Goal: Information Seeking & Learning: Learn about a topic

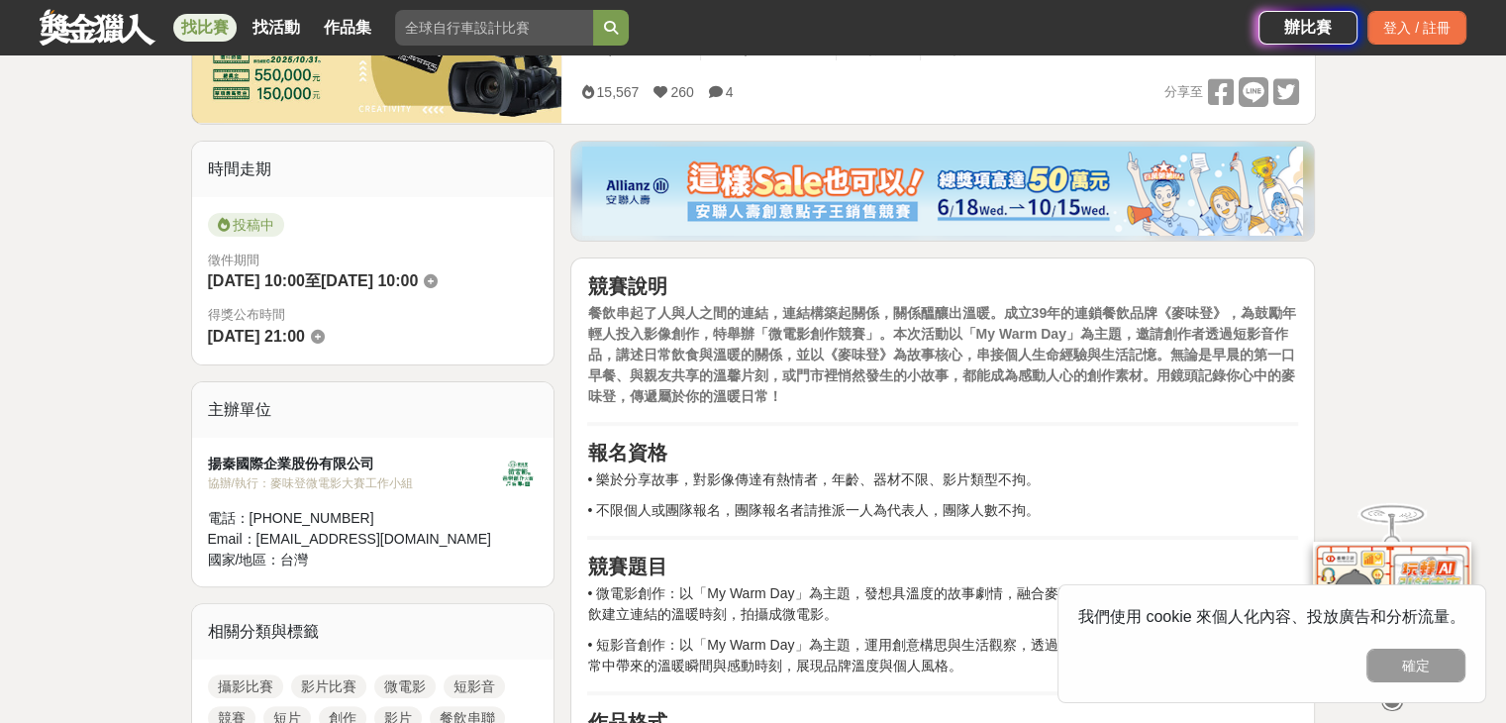
scroll to position [396, 0]
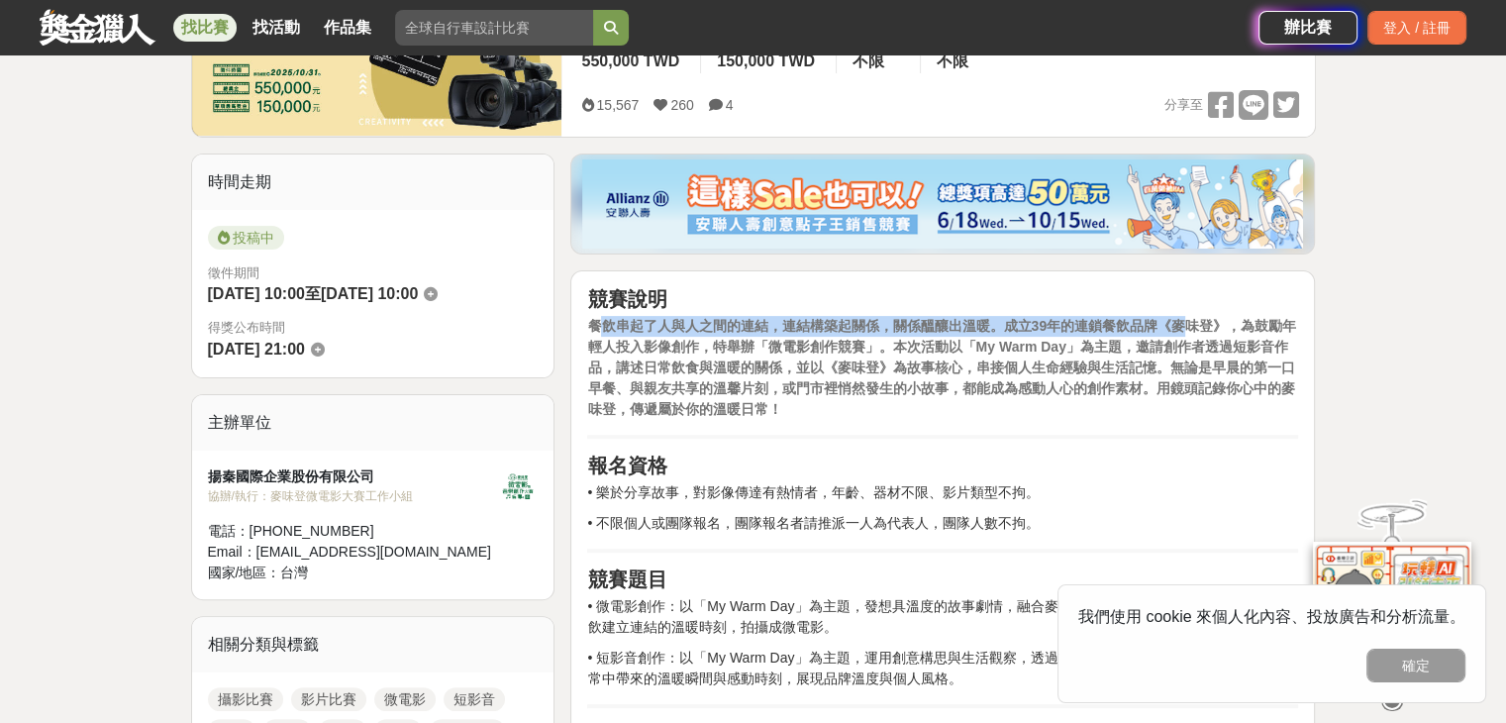
drag, startPoint x: 594, startPoint y: 325, endPoint x: 1188, endPoint y: 327, distance: 594.0
click at [1187, 327] on strong "餐飲串起了人與人之間的連結，連結構築起關係，關係醞釀出溫暖。成立39年的連鎖餐飲品牌《麥味登》，為鼓勵年輕人投入影像創作，特舉辦「微電影創作競賽」。本次活動以…" at bounding box center [941, 367] width 709 height 99
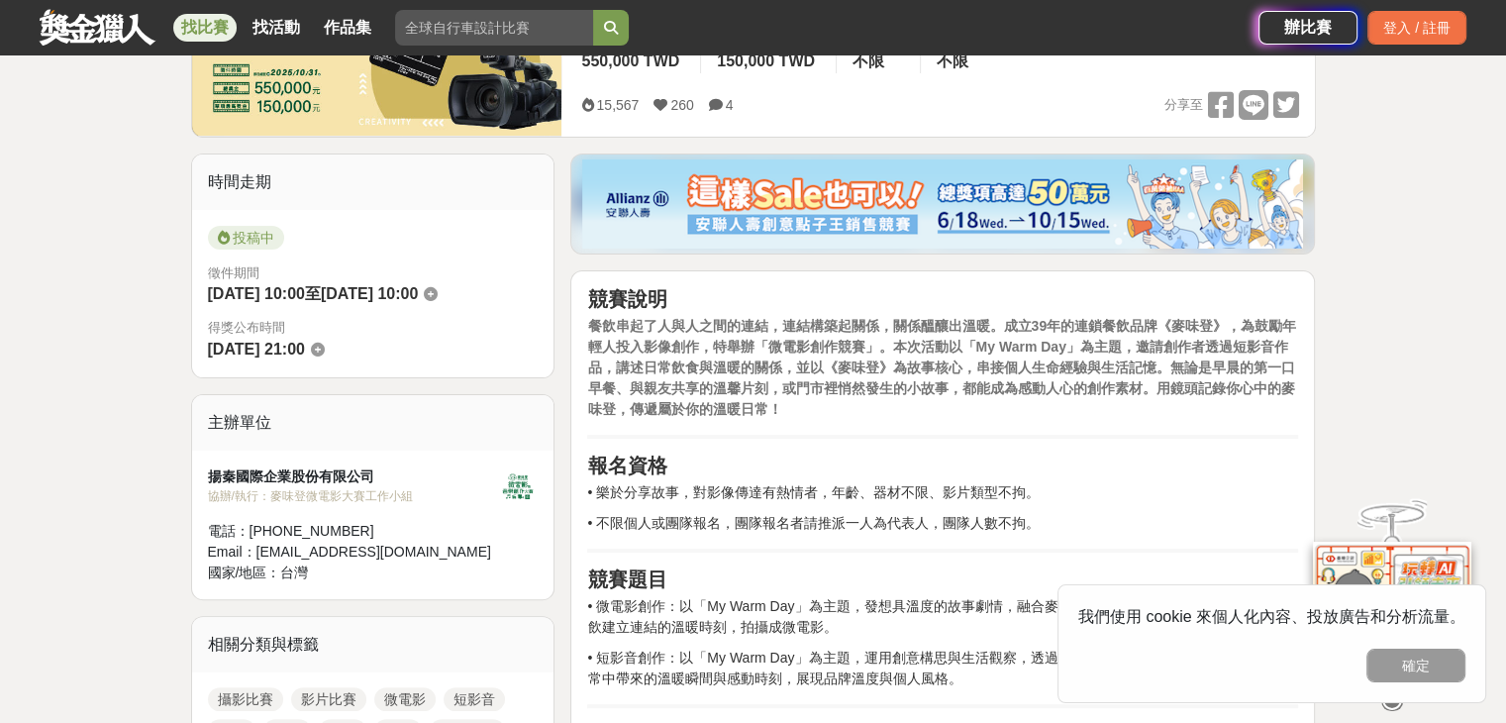
click at [1239, 361] on strong "餐飲串起了人與人之間的連結，連結構築起關係，關係醞釀出溫暖。成立39年的連鎖餐飲品牌《麥味登》，為鼓勵年輕人投入影像創作，特舉辦「微電影創作競賽」。本次活動以…" at bounding box center [941, 367] width 709 height 99
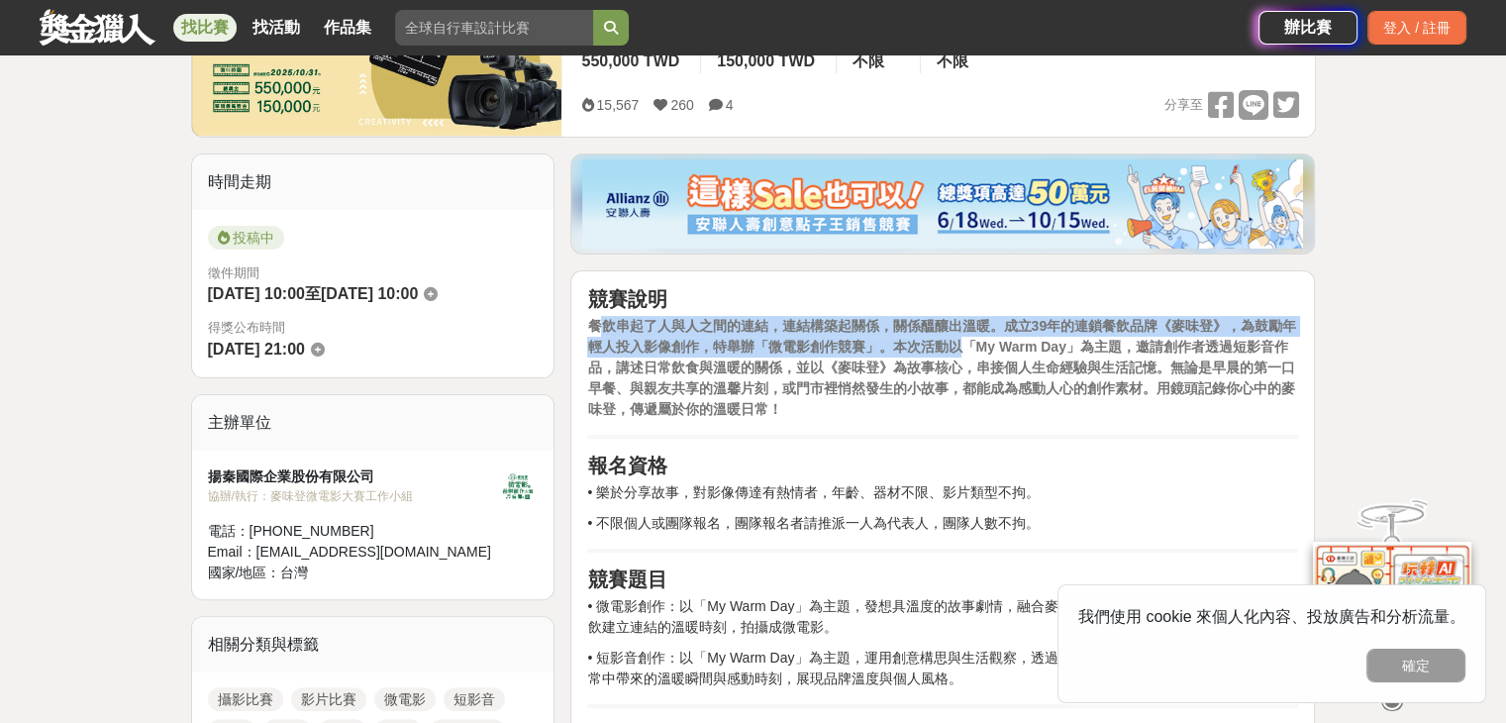
drag, startPoint x: 618, startPoint y: 317, endPoint x: 958, endPoint y: 353, distance: 342.5
click at [958, 353] on strong "餐飲串起了人與人之間的連結，連結構築起關係，關係醞釀出溫暖。成立39年的連鎖餐飲品牌《麥味登》，為鼓勵年輕人投入影像創作，特舉辦「微電影創作競賽」。本次活動以…" at bounding box center [941, 367] width 709 height 99
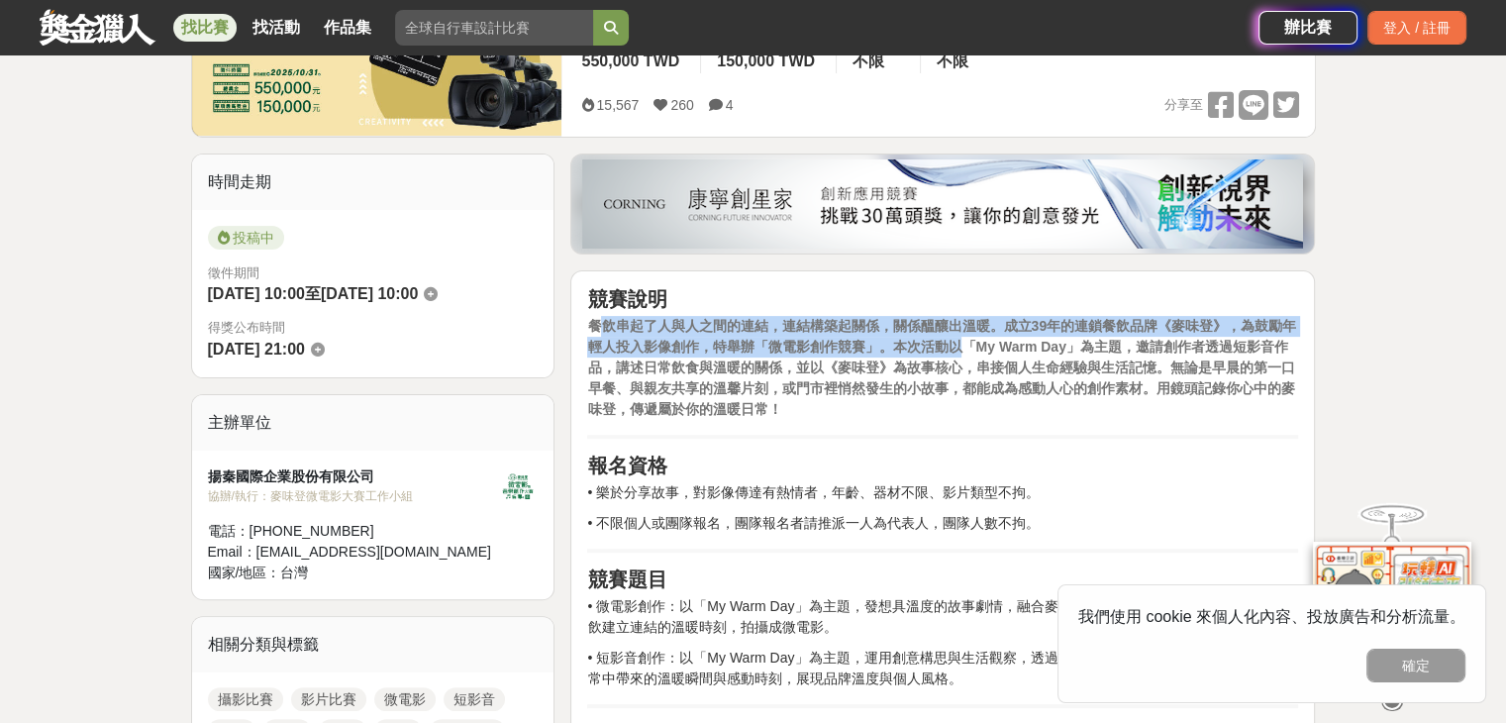
click at [958, 353] on strong "餐飲串起了人與人之間的連結，連結構築起關係，關係醞釀出溫暖。成立39年的連鎖餐飲品牌《麥味登》，為鼓勵年輕人投入影像創作，特舉辦「微電影創作競賽」。本次活動以…" at bounding box center [941, 367] width 709 height 99
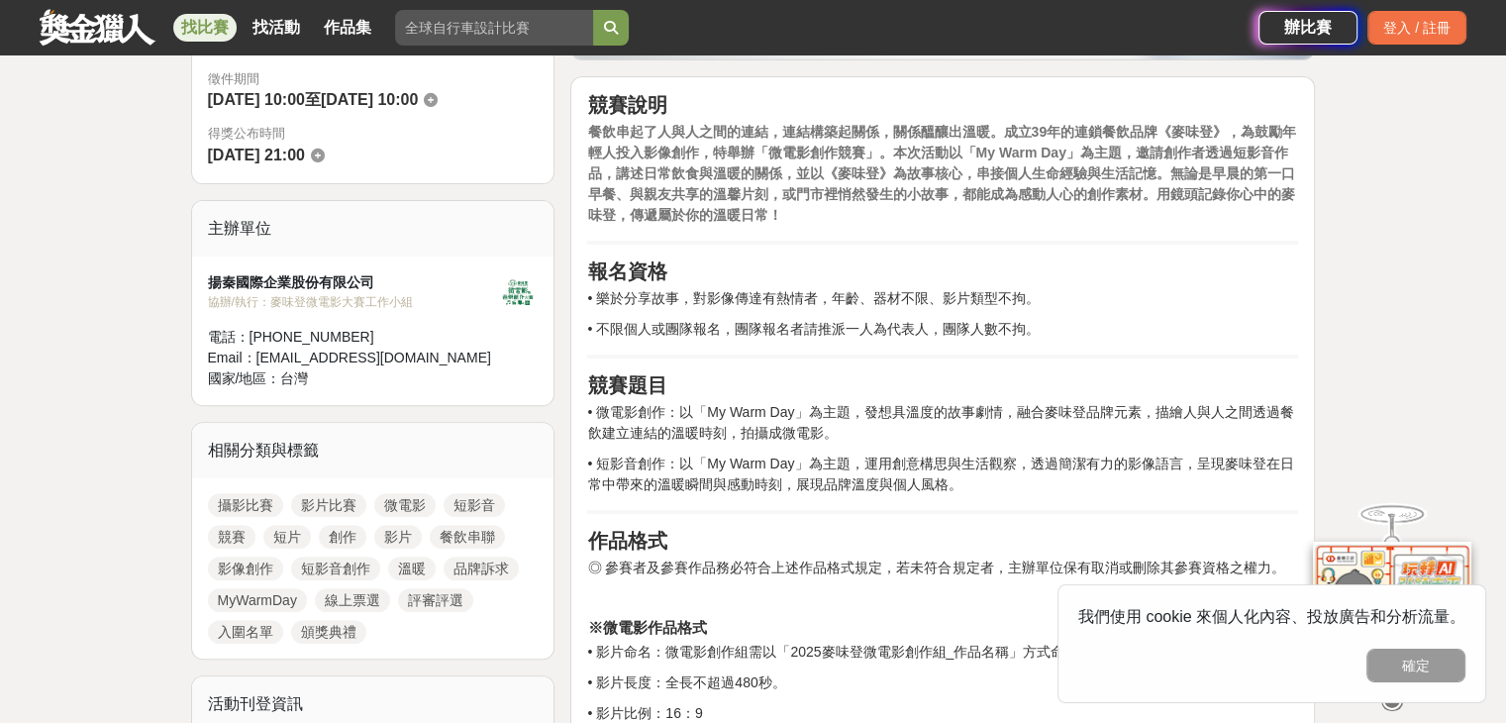
scroll to position [594, 0]
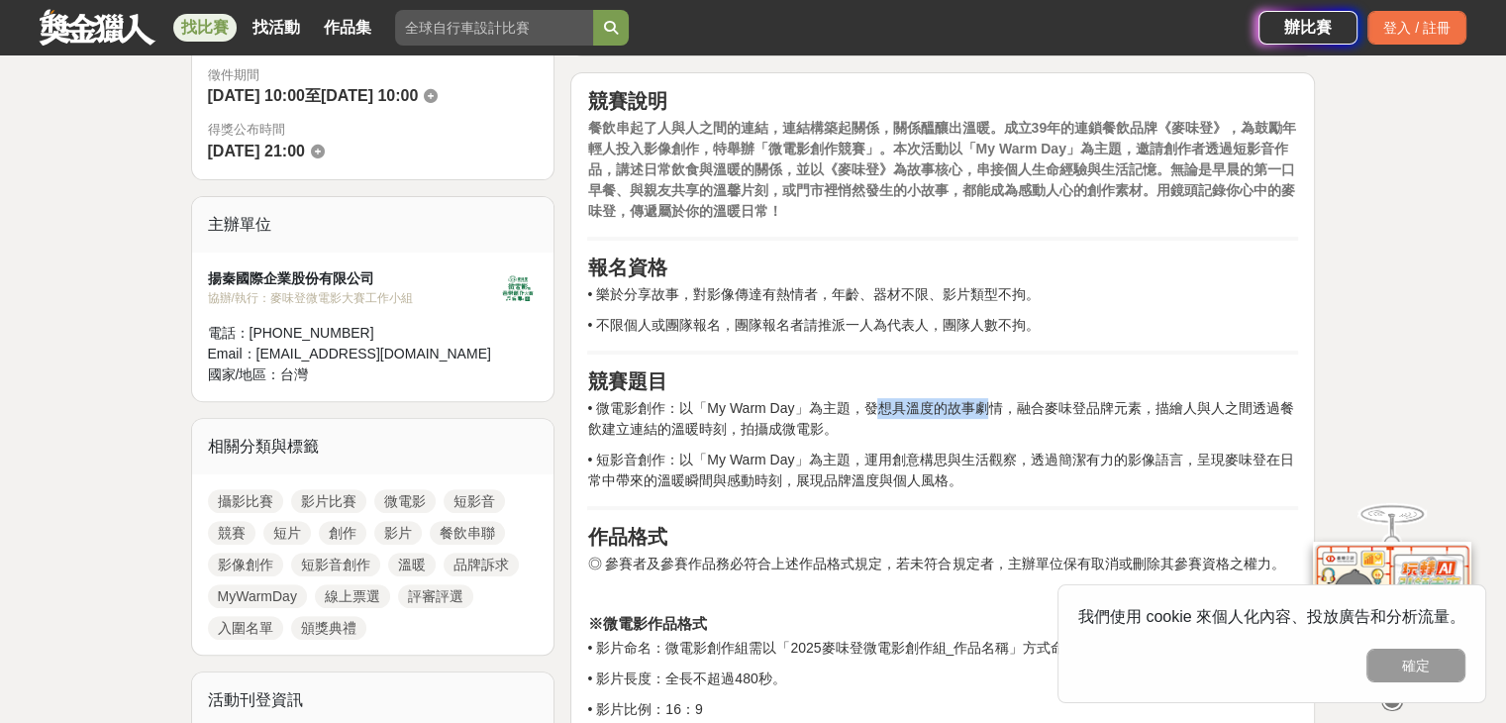
drag, startPoint x: 872, startPoint y: 405, endPoint x: 986, endPoint y: 417, distance: 114.5
click at [986, 417] on p "• 微電影創作：以「My Warm Day」為主題，發想具溫度的故事劇情，融合麥味登品牌元素，描繪人與人之間透過餐飲建立連結的溫暖時刻，拍攝成微電影。" at bounding box center [942, 419] width 711 height 42
click at [1027, 413] on p "• 微電影創作：以「My Warm Day」為主題，發想具溫度的故事劇情，融合麥味登品牌元素，描繪人與人之間透過餐飲建立連結的溫暖時刻，拍攝成微電影。" at bounding box center [942, 419] width 711 height 42
drag, startPoint x: 863, startPoint y: 401, endPoint x: 1011, endPoint y: 399, distance: 147.5
click at [1011, 399] on p "• 微電影創作：以「My Warm Day」為主題，發想具溫度的故事劇情，融合麥味登品牌元素，描繪人與人之間透過餐飲建立連結的溫暖時刻，拍攝成微電影。" at bounding box center [942, 419] width 711 height 42
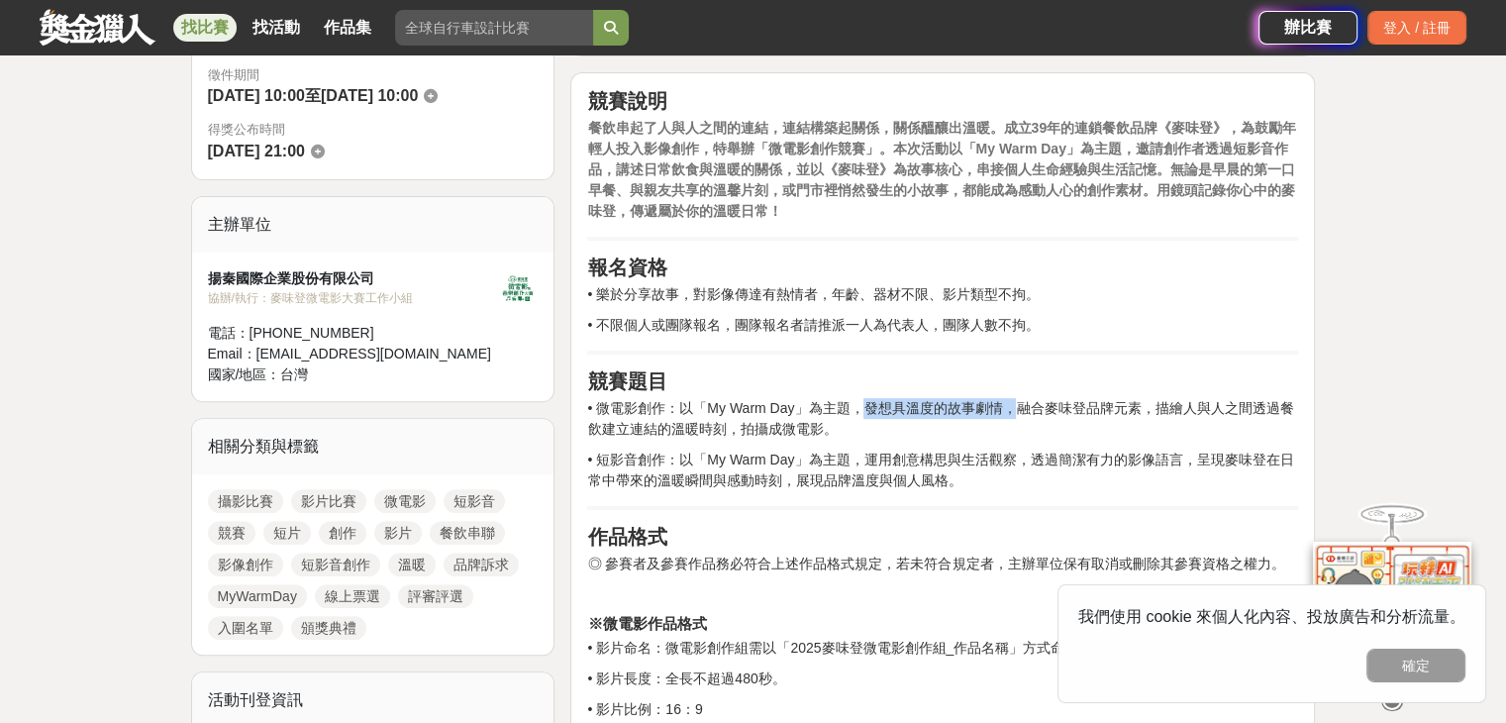
click at [1011, 399] on p "• 微電影創作：以「My Warm Day」為主題，發想具溫度的故事劇情，融合麥味登品牌元素，描繪人與人之間透過餐飲建立連結的溫暖時刻，拍攝成微電影。" at bounding box center [942, 419] width 711 height 42
drag, startPoint x: 883, startPoint y: 407, endPoint x: 997, endPoint y: 413, distance: 114.0
click at [997, 413] on p "• 微電影創作：以「My Warm Day」為主題，發想具溫度的故事劇情，融合麥味登品牌元素，描繪人與人之間透過餐飲建立連結的溫暖時刻，拍攝成微電影。" at bounding box center [942, 419] width 711 height 42
drag, startPoint x: 869, startPoint y: 400, endPoint x: 970, endPoint y: 400, distance: 101.0
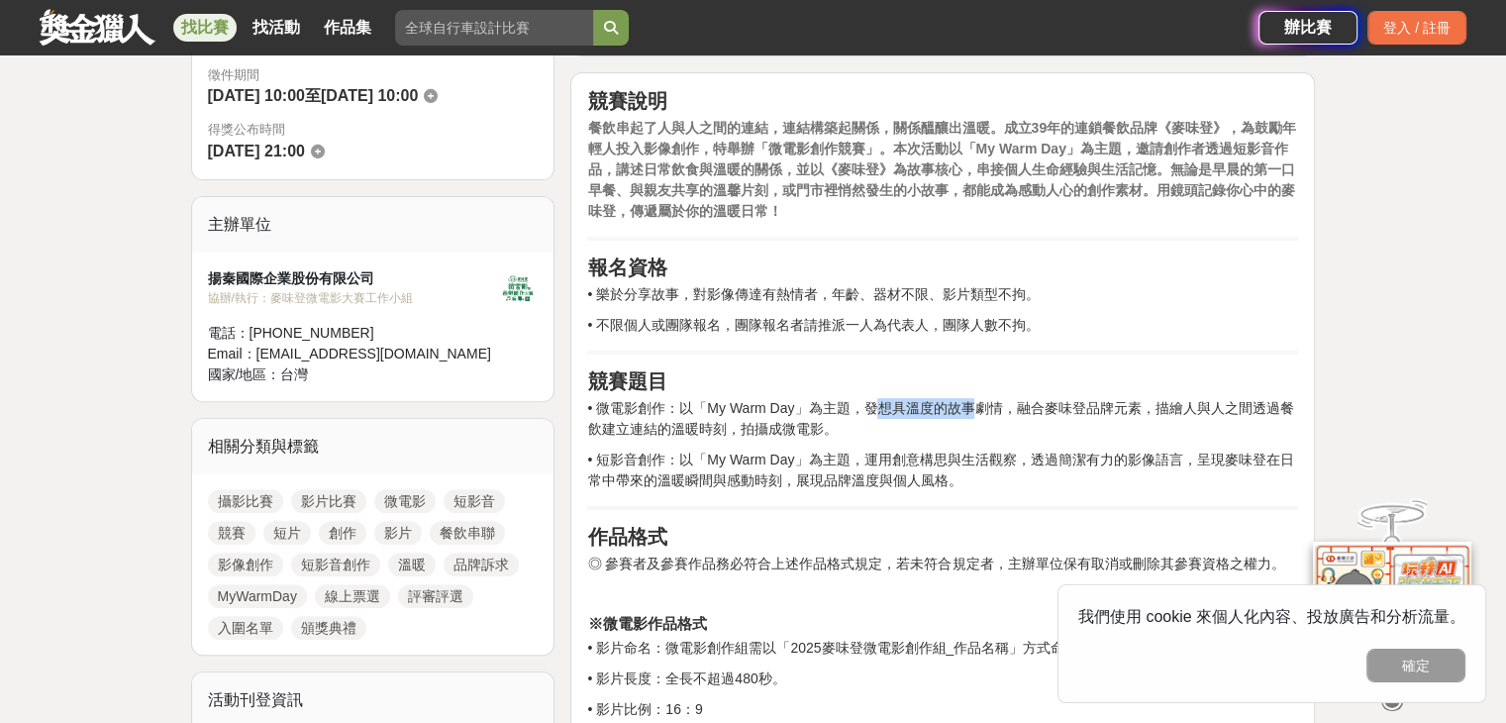
click at [970, 400] on p "• 微電影創作：以「My Warm Day」為主題，發想具溫度的故事劇情，融合麥味登品牌元素，描繪人與人之間透過餐飲建立連結的溫暖時刻，拍攝成微電影。" at bounding box center [942, 419] width 711 height 42
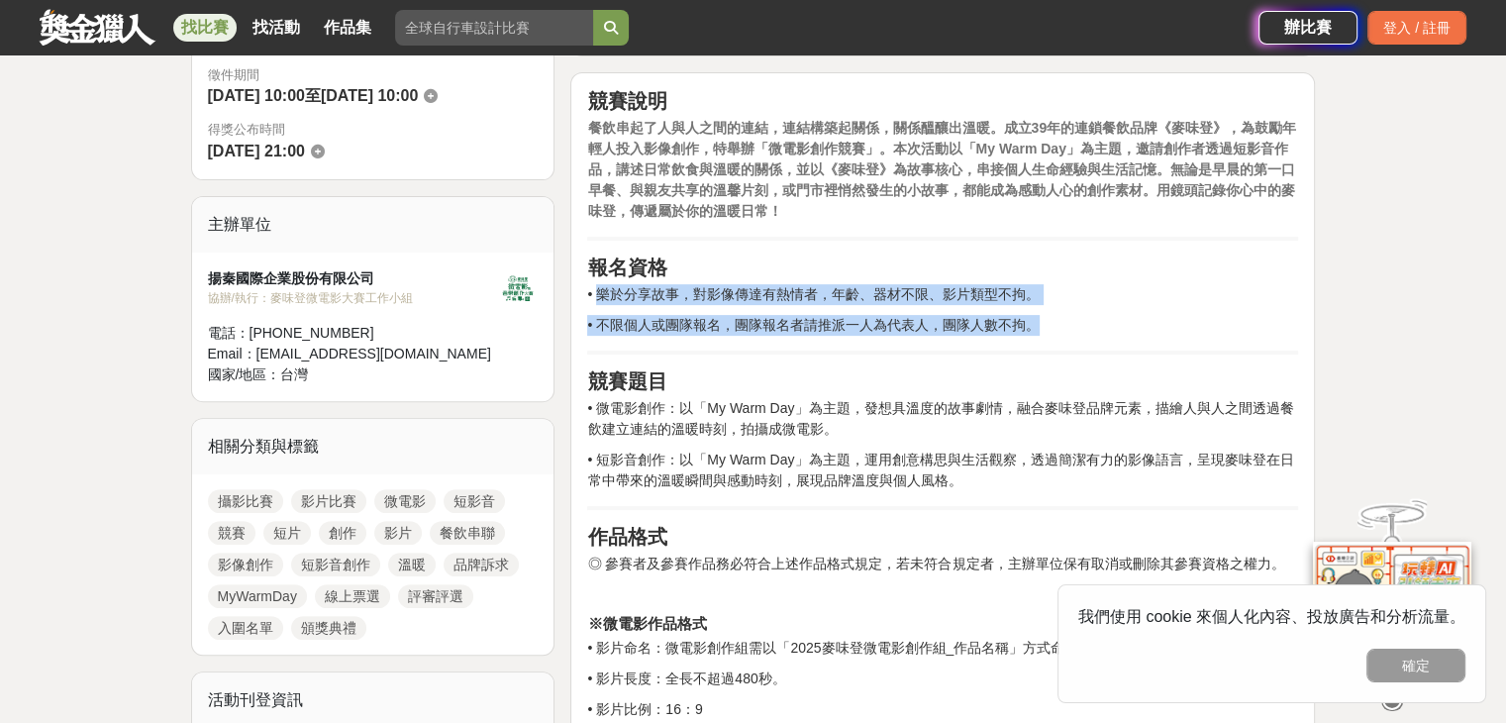
drag, startPoint x: 600, startPoint y: 291, endPoint x: 1034, endPoint y: 322, distance: 435.7
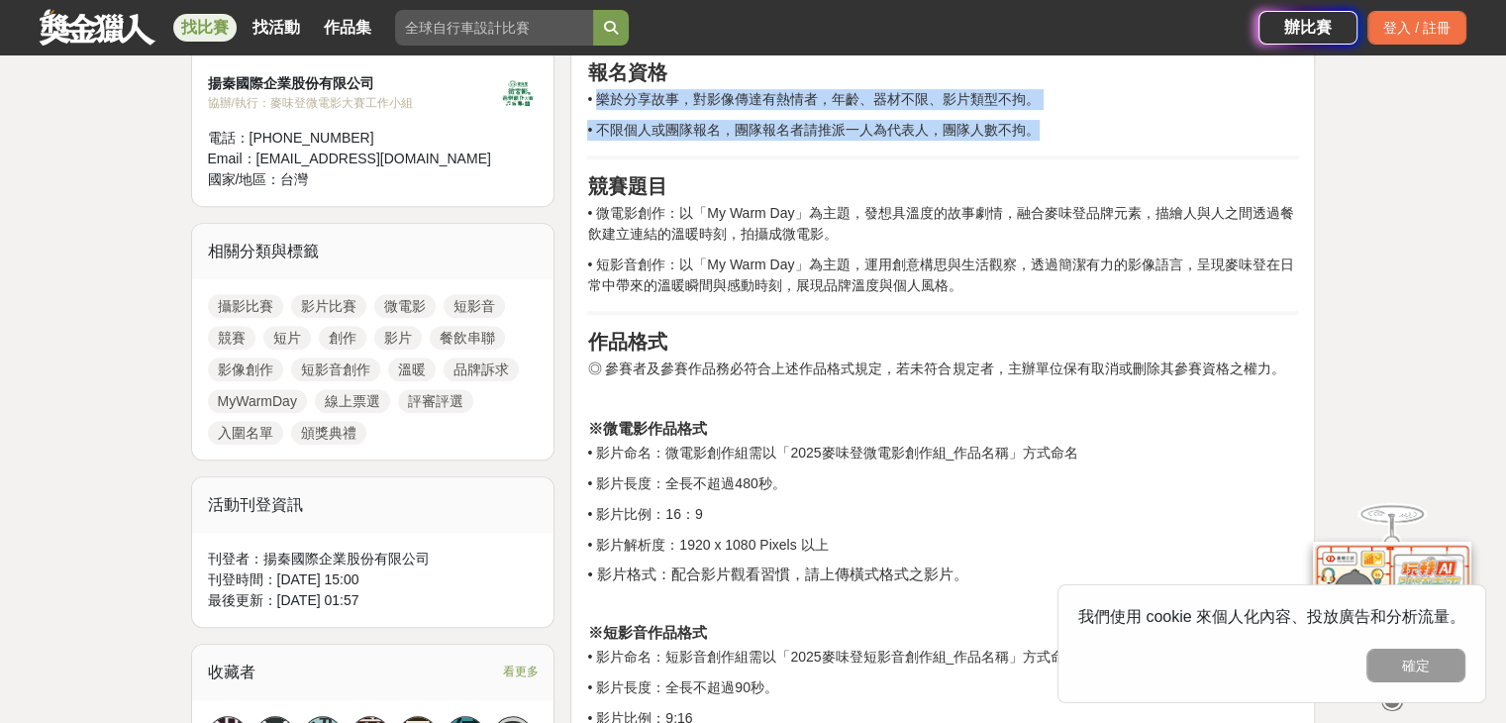
scroll to position [792, 0]
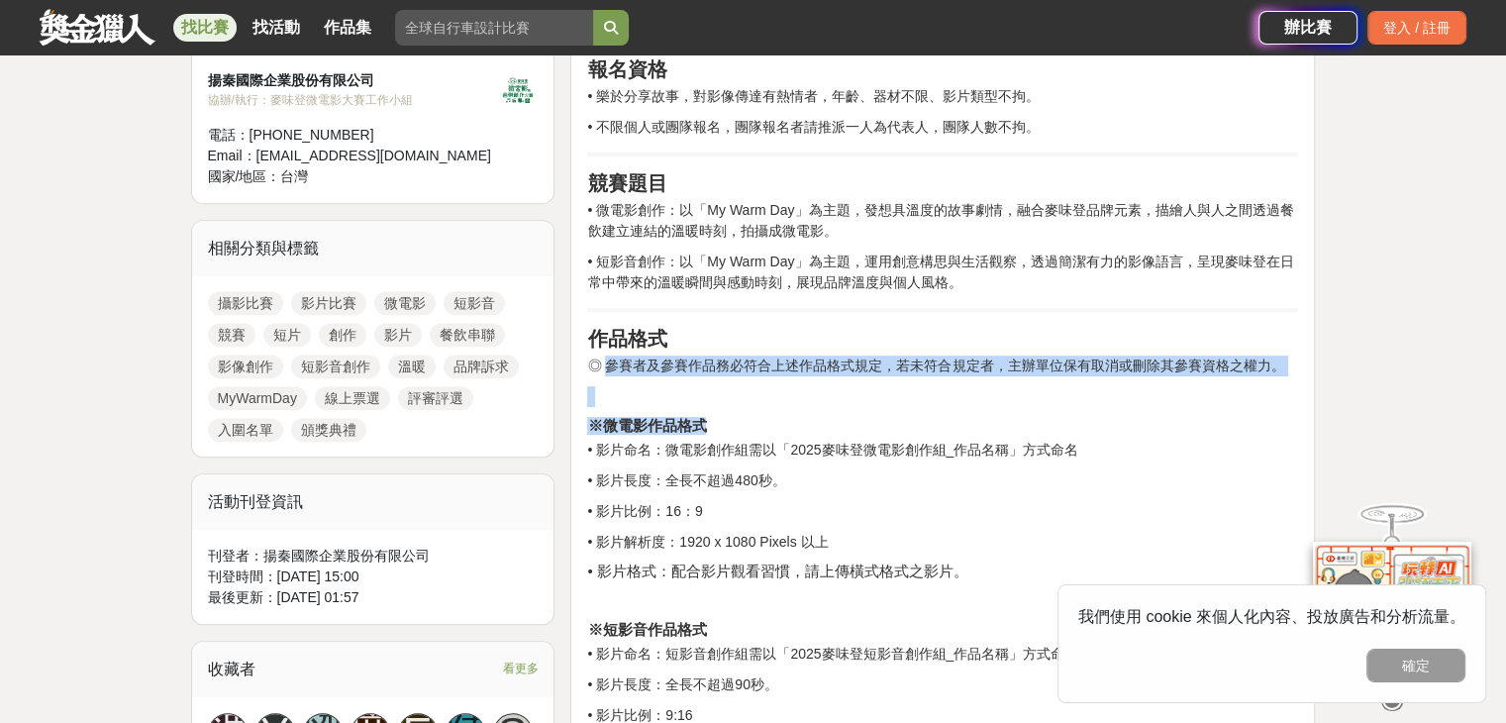
drag, startPoint x: 604, startPoint y: 357, endPoint x: 1391, endPoint y: 411, distance: 788.8
